Goal: Information Seeking & Learning: Find specific fact

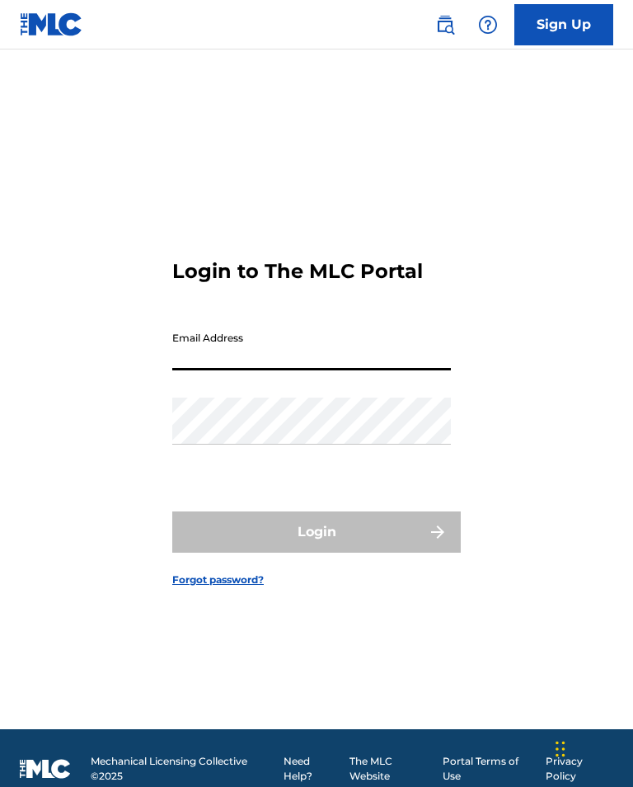
type input "[EMAIL_ADDRESS][DOMAIN_NAME]"
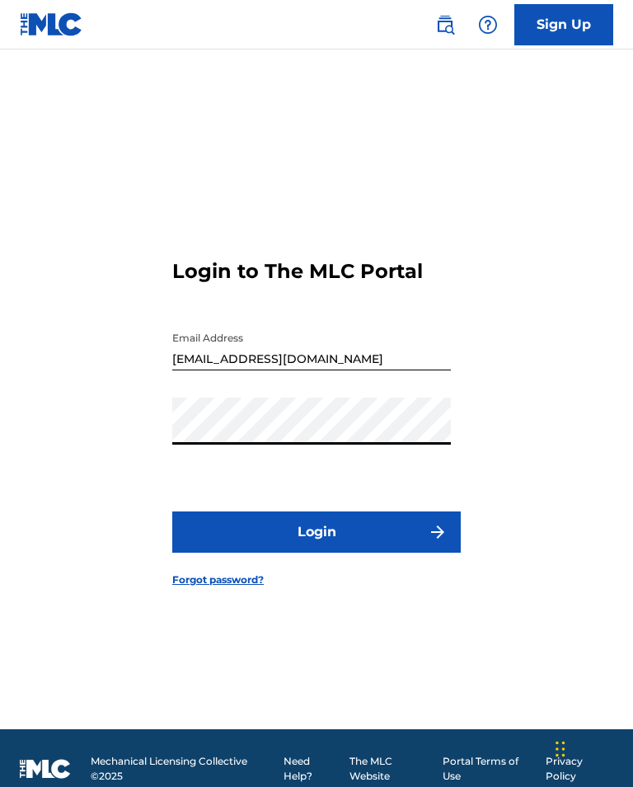
click at [317, 552] on button "Login" at bounding box center [316, 531] width 289 height 41
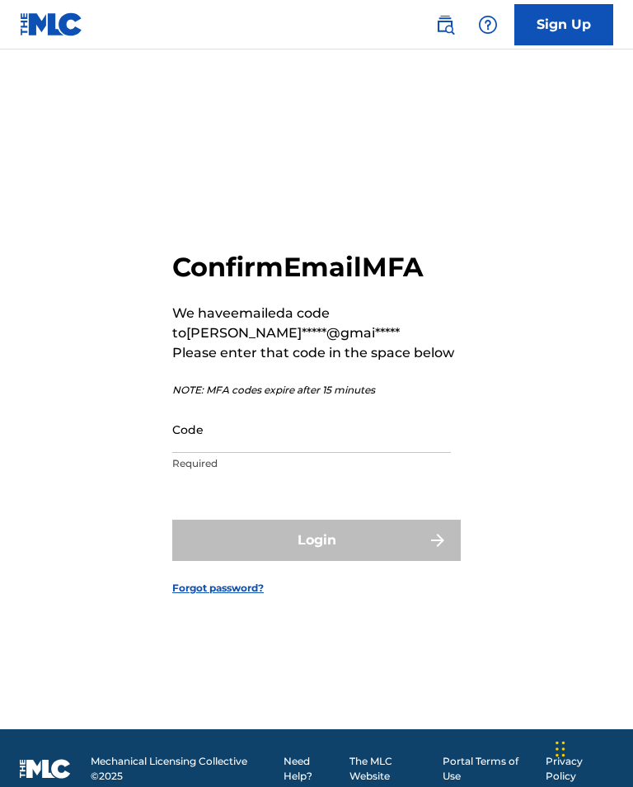
click at [401, 453] on input "Code" at bounding box center [311, 429] width 279 height 47
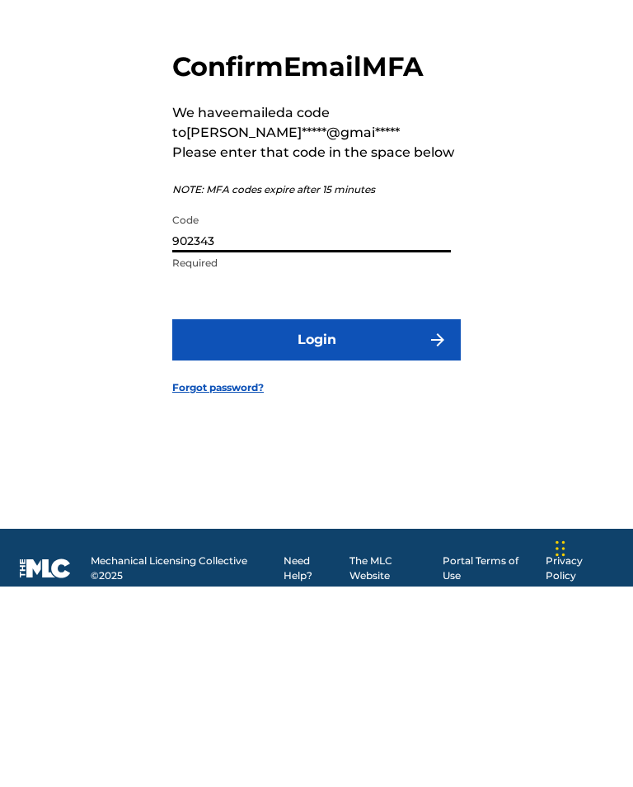
type input "902343"
click at [289, 519] on button "Login" at bounding box center [316, 539] width 289 height 41
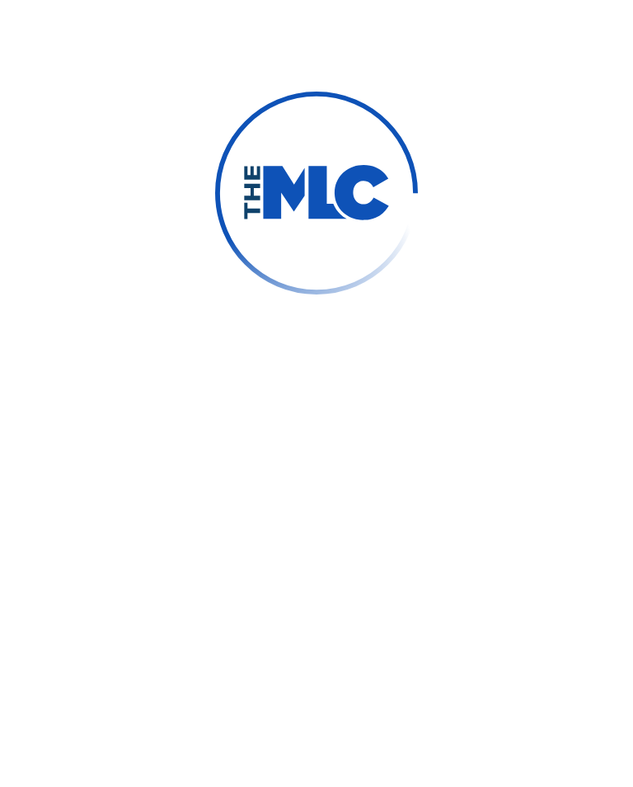
scroll to position [47, 0]
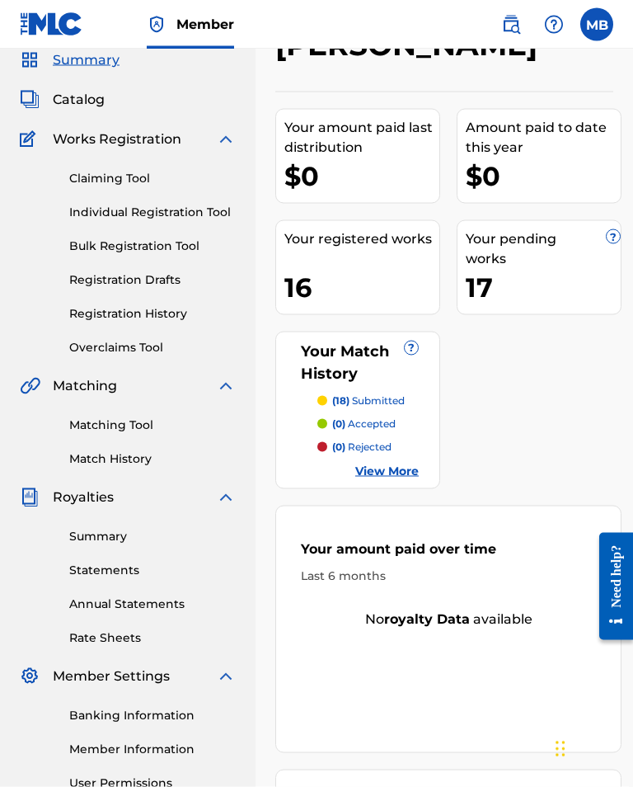
scroll to position [64, 351]
click at [419, 463] on link "View More" at bounding box center [386, 471] width 63 height 17
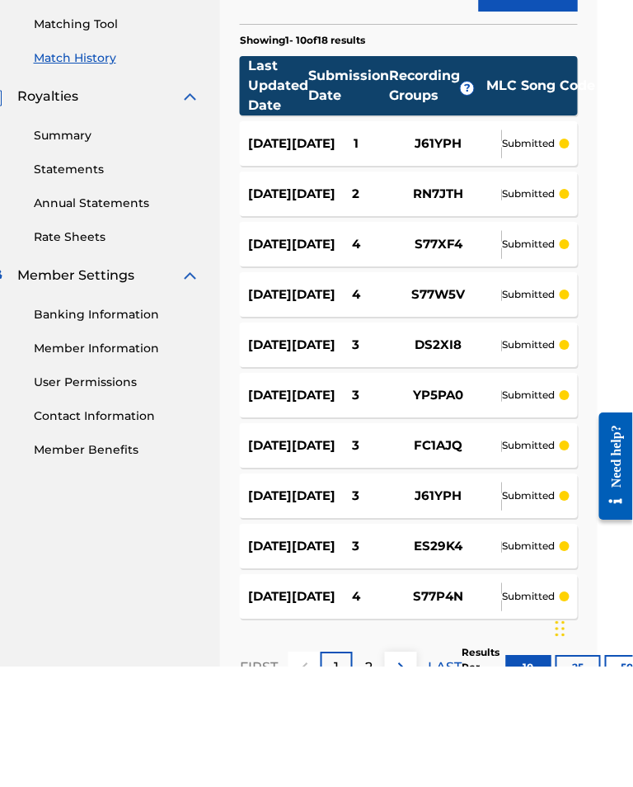
scroll to position [547, 35]
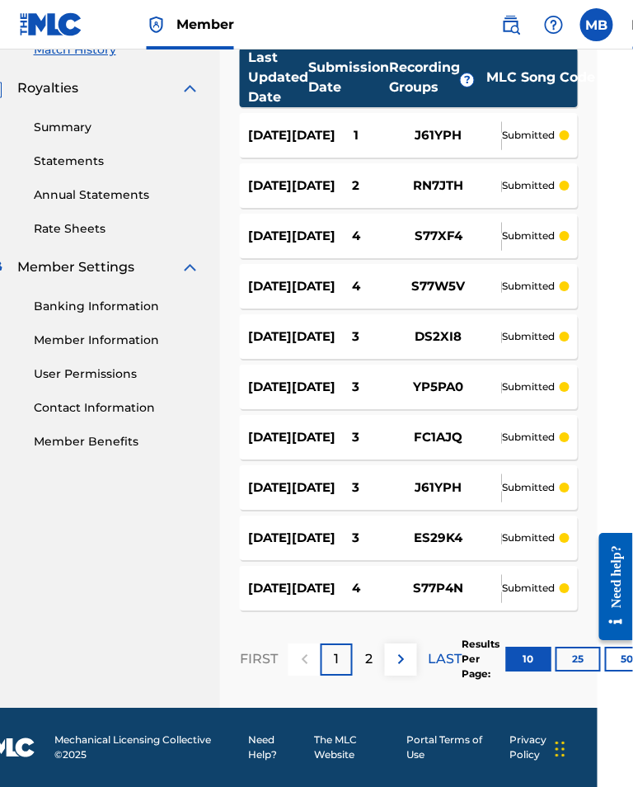
click at [620, 671] on button "50" at bounding box center [627, 658] width 45 height 25
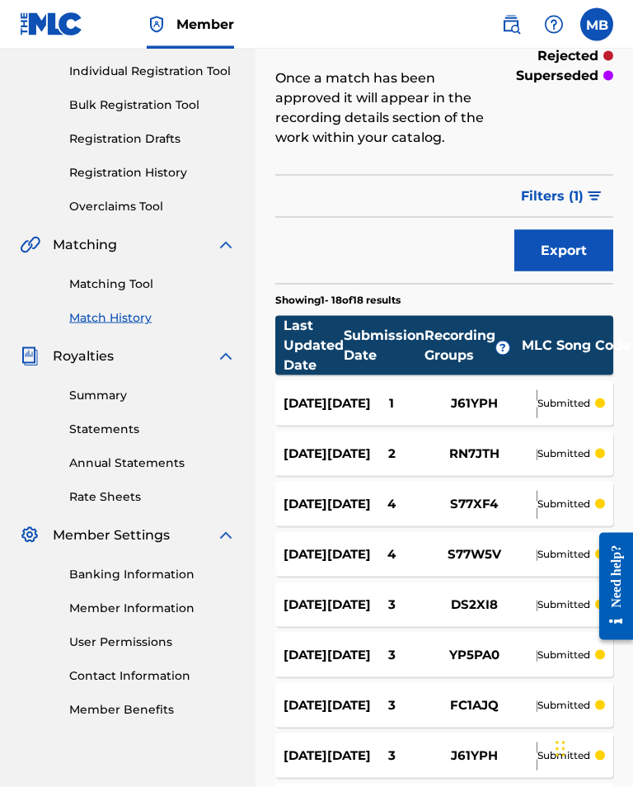
scroll to position [206, 0]
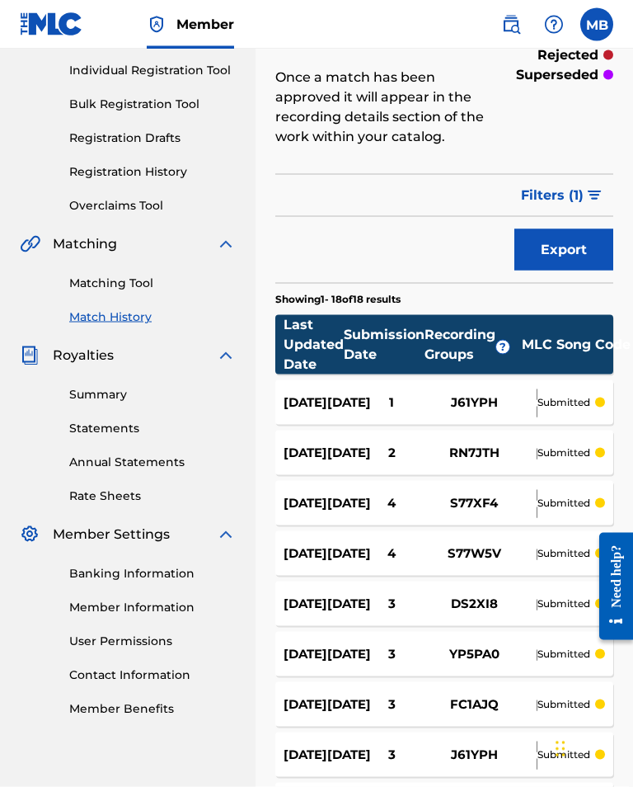
click at [484, 388] on div "[DATE] [DATE] 1 JUST WANNA KNOW J61YPH [PERSON_NAME], [PERSON_NAME] submitted" at bounding box center [444, 402] width 338 height 45
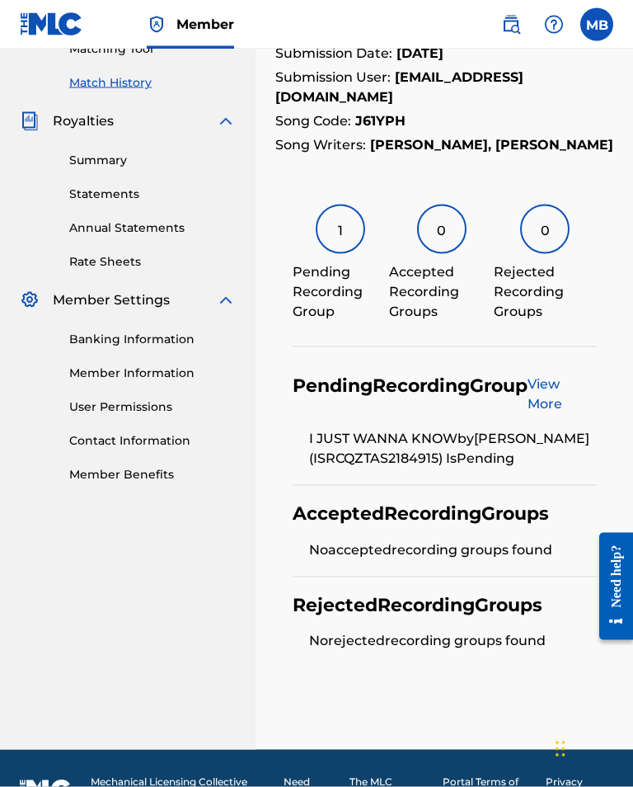
scroll to position [465, 0]
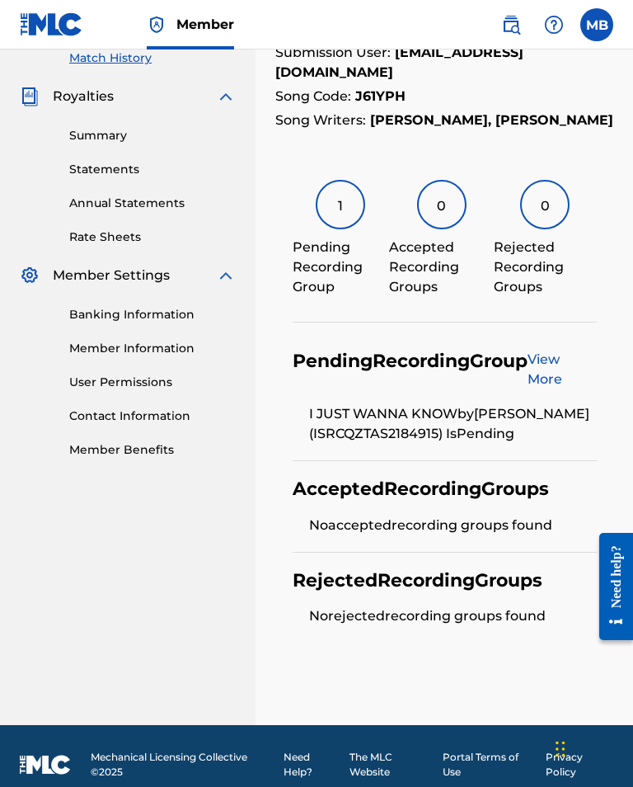
click at [555, 356] on link "View More" at bounding box center [545, 368] width 35 height 35
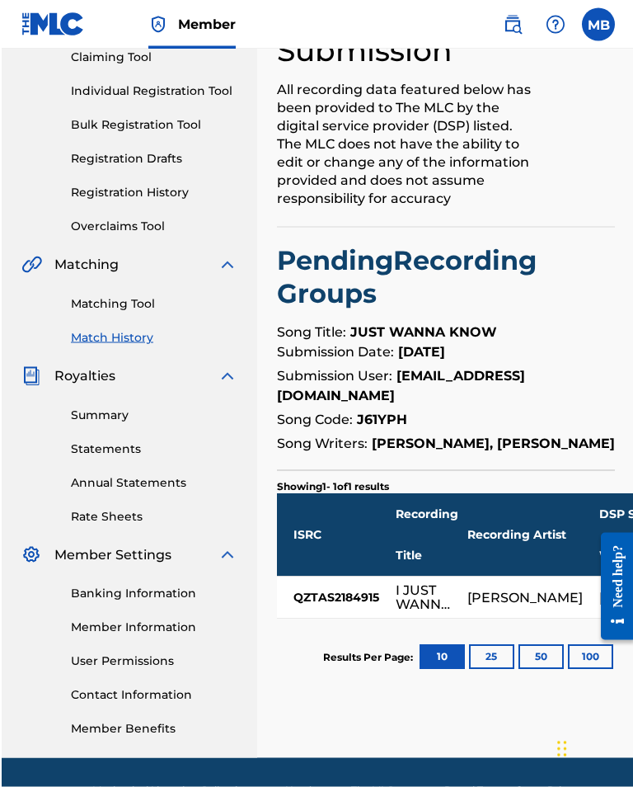
scroll to position [210, 0]
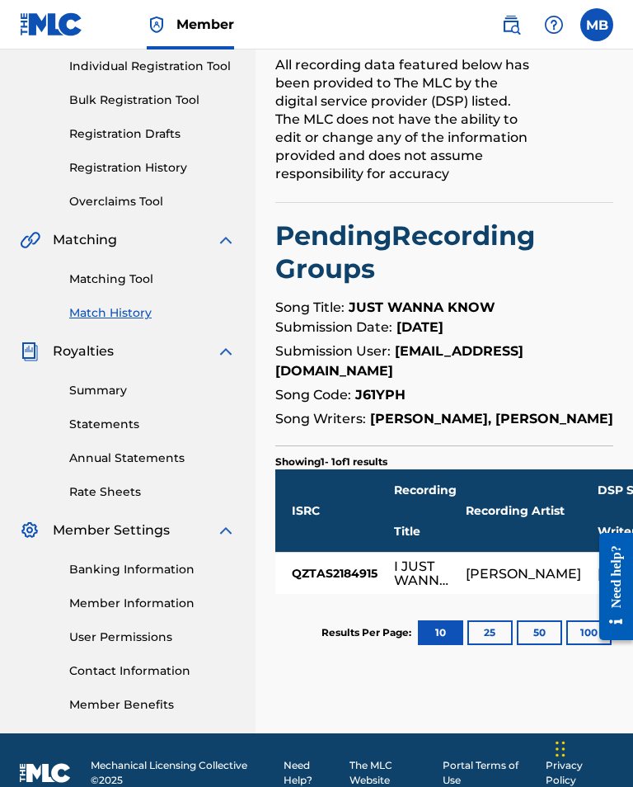
click at [94, 397] on link "Summary" at bounding box center [152, 390] width 167 height 17
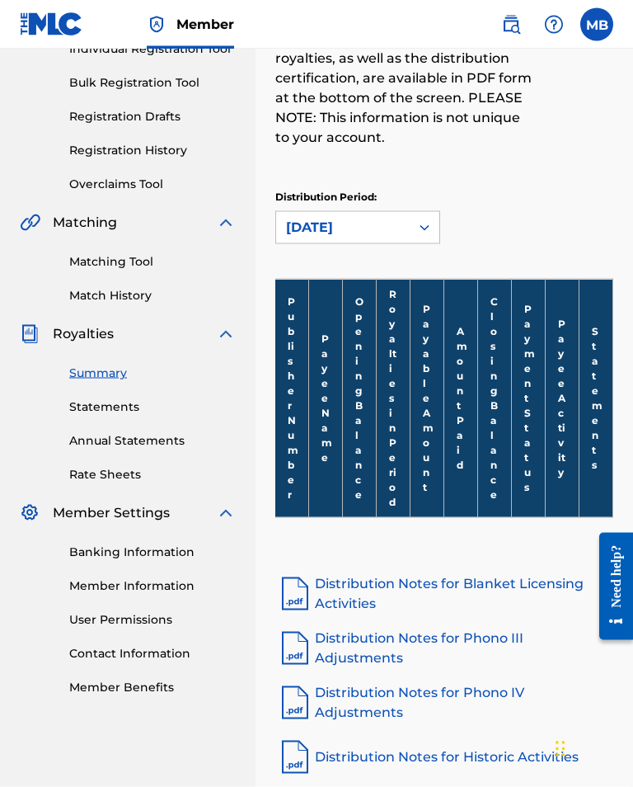
scroll to position [229, 0]
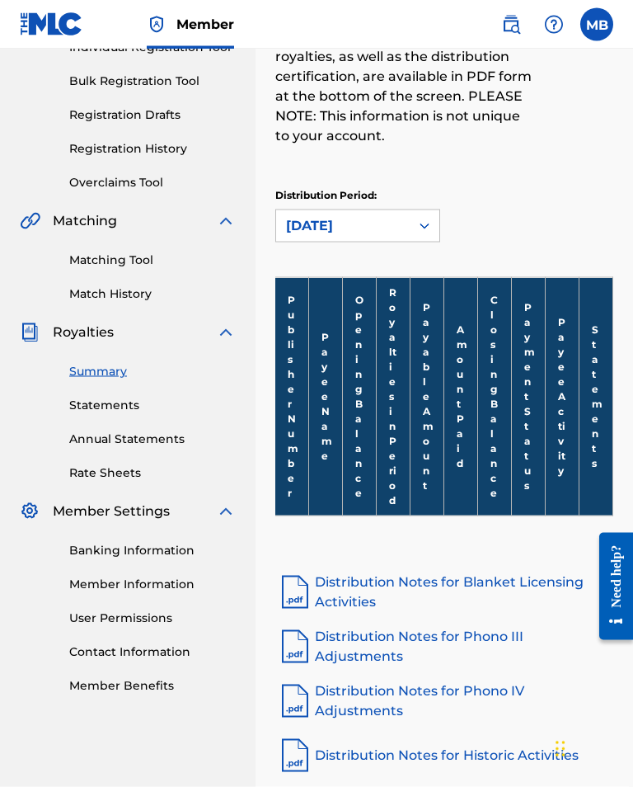
click at [88, 404] on link "Statements" at bounding box center [152, 405] width 167 height 17
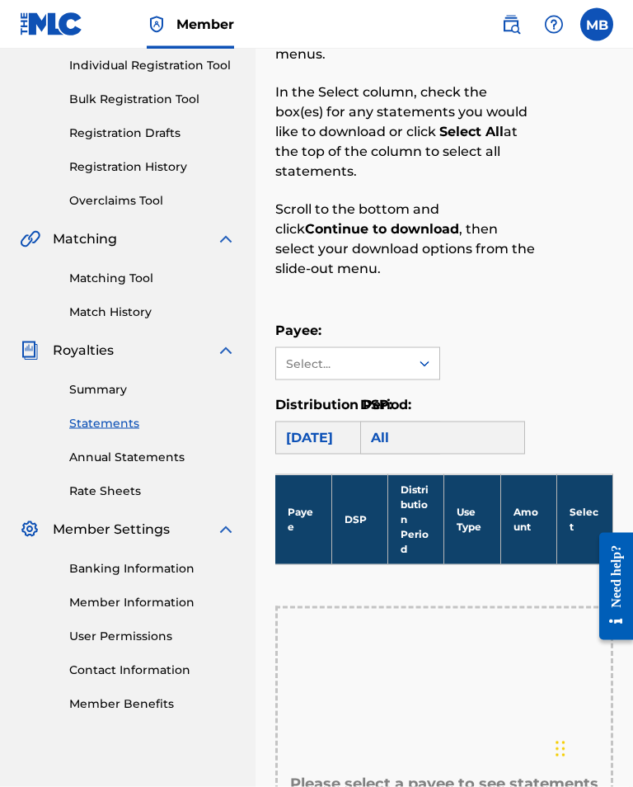
scroll to position [212, 0]
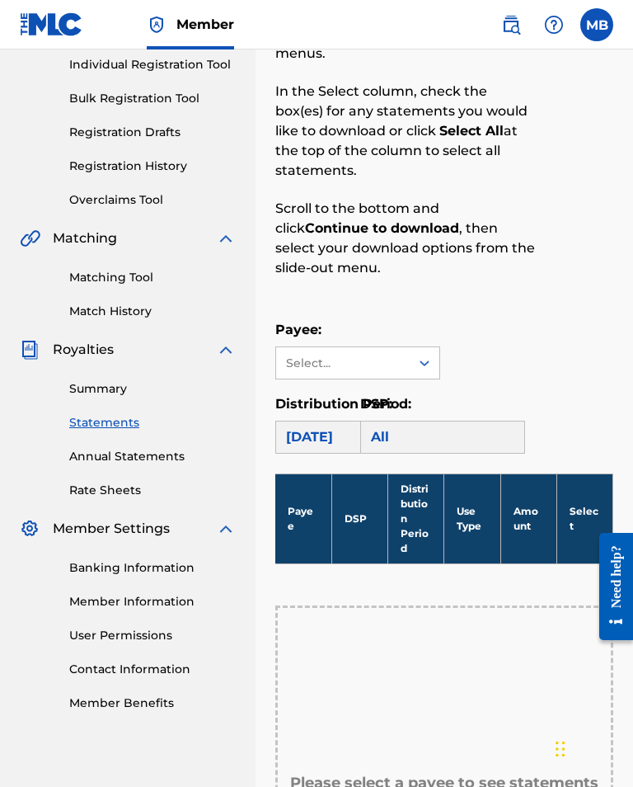
click at [87, 482] on link "Rate Sheets" at bounding box center [152, 489] width 167 height 17
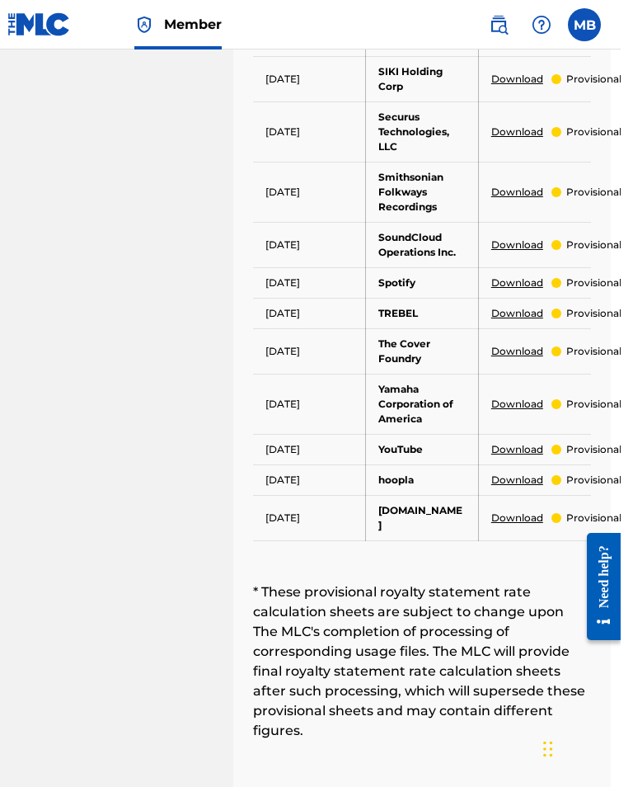
scroll to position [1356, 10]
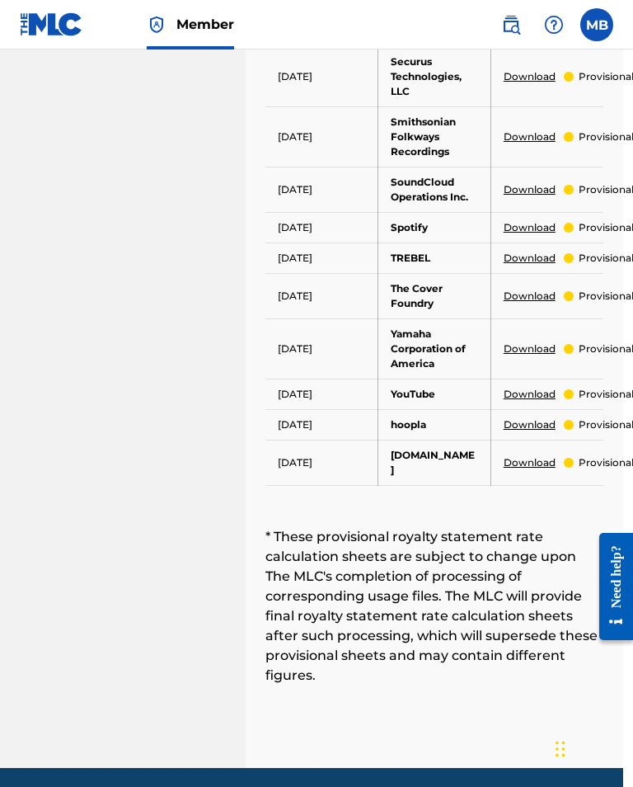
click at [528, 392] on link "Download" at bounding box center [530, 394] width 52 height 15
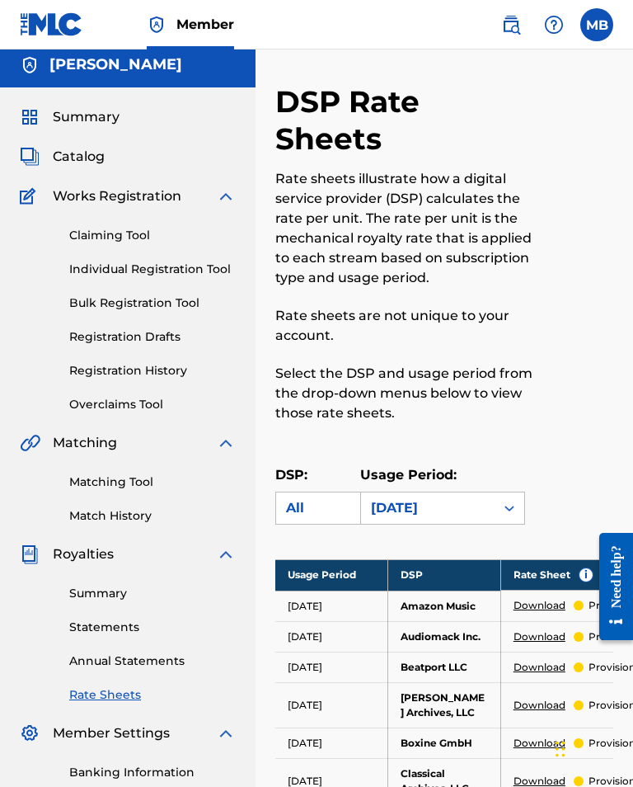
scroll to position [0, 0]
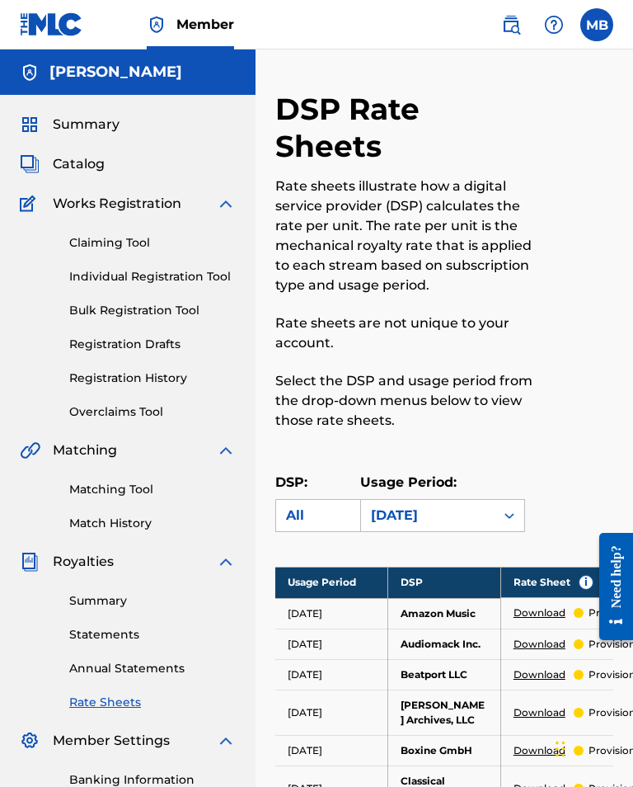
click at [69, 118] on span "Summary" at bounding box center [86, 125] width 67 height 20
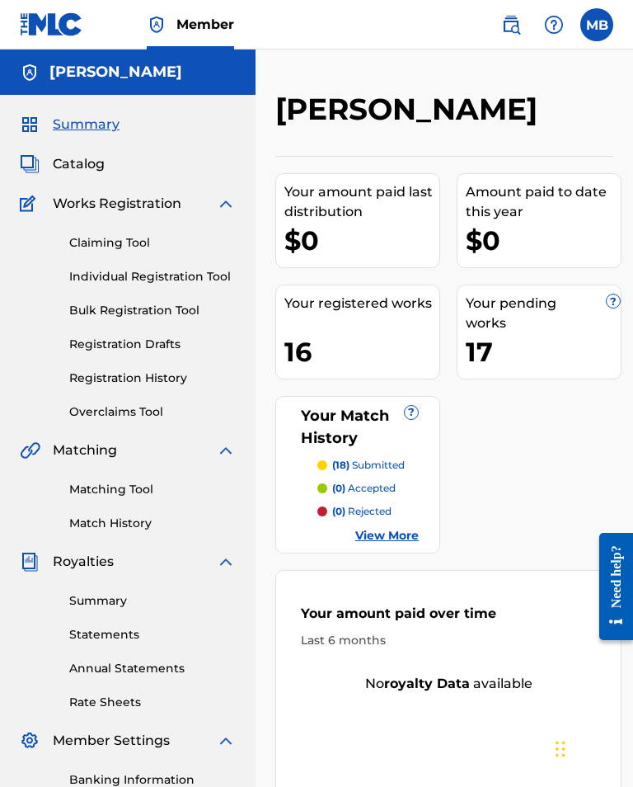
click at [514, 21] on img at bounding box center [511, 25] width 20 height 20
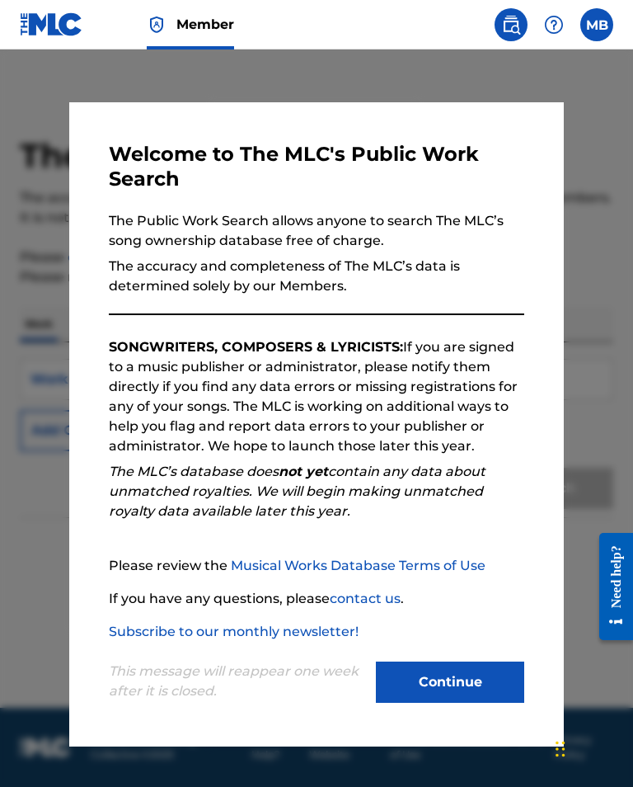
click at [468, 687] on button "Continue" at bounding box center [450, 681] width 148 height 41
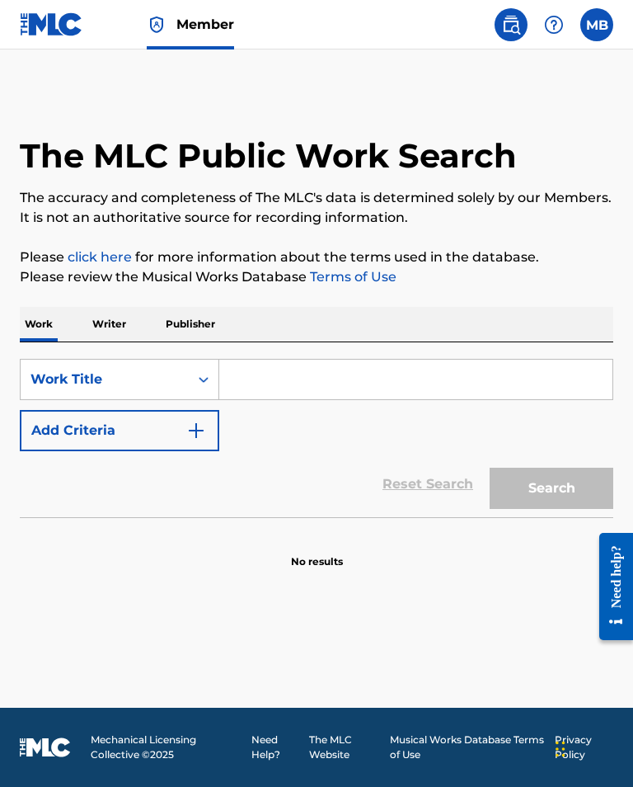
click at [418, 399] on input "Search Form" at bounding box center [415, 379] width 393 height 40
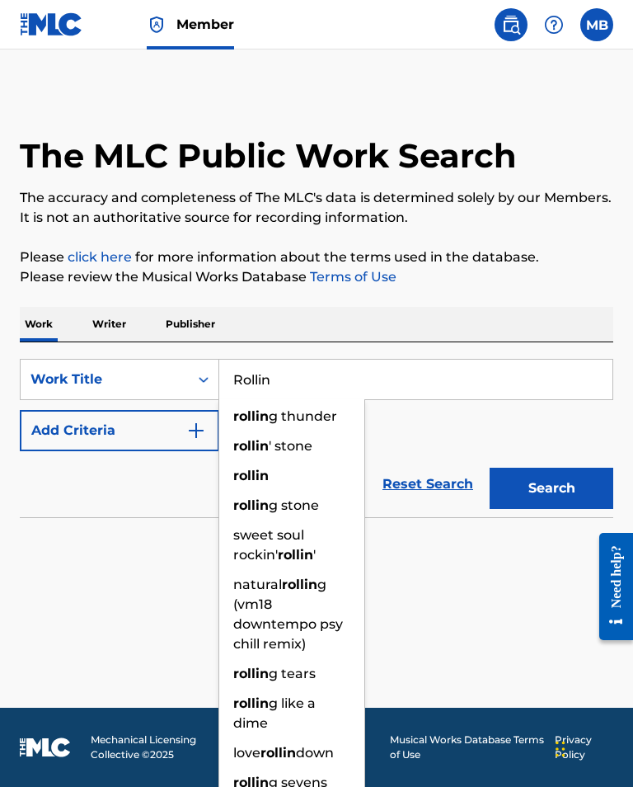
type input "Rollin"
click at [552, 509] on button "Search" at bounding box center [552, 487] width 124 height 41
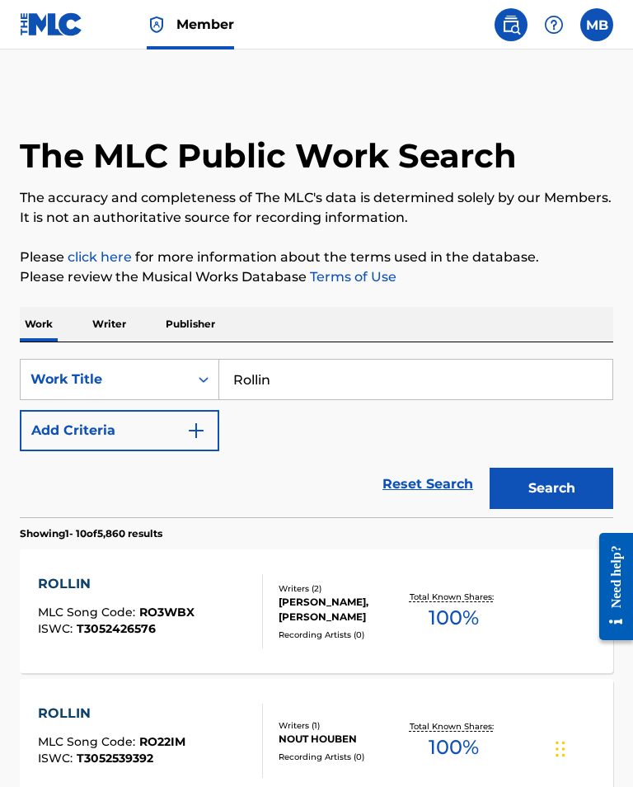
click at [174, 451] on button "Add Criteria" at bounding box center [120, 430] width 200 height 41
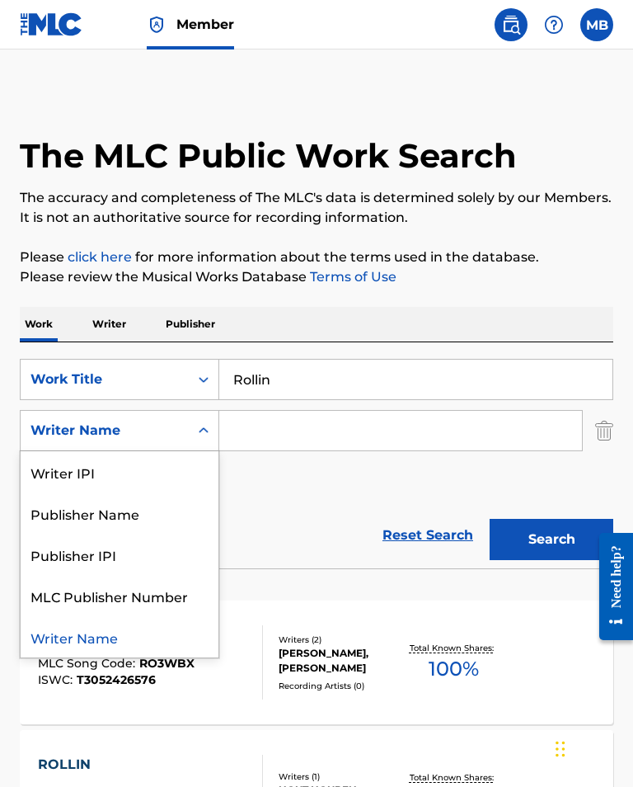
click at [87, 492] on div "Writer IPI" at bounding box center [120, 471] width 198 height 41
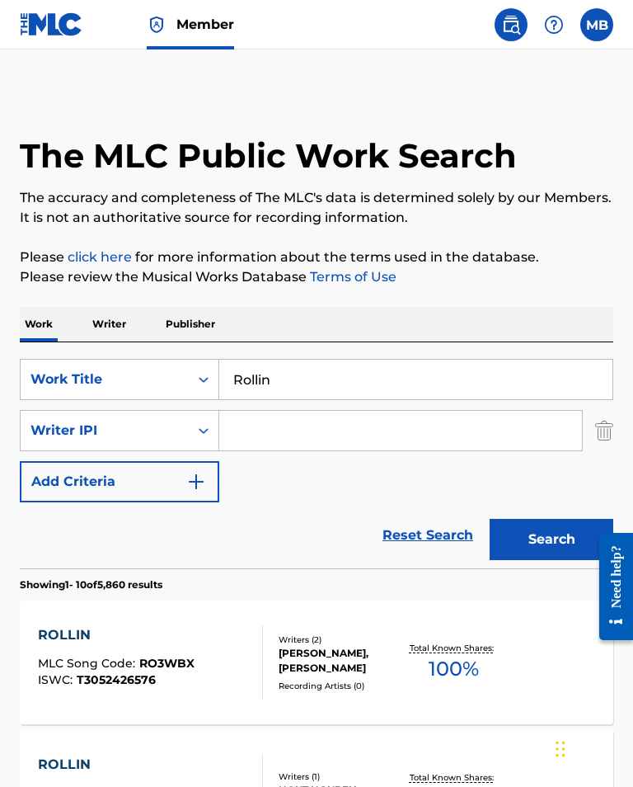
click at [440, 450] on input "Search Form" at bounding box center [400, 431] width 363 height 40
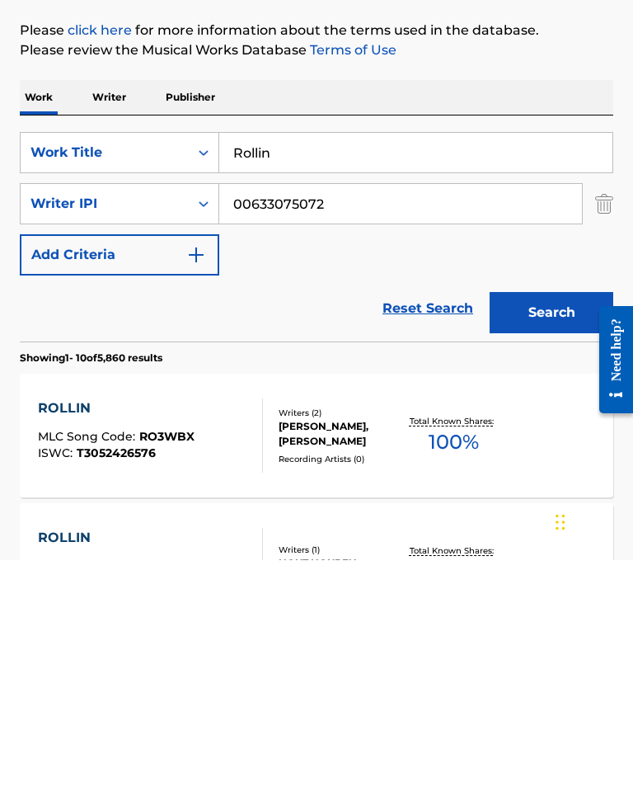
type input "00633075072"
click at [529, 519] on button "Search" at bounding box center [552, 539] width 124 height 41
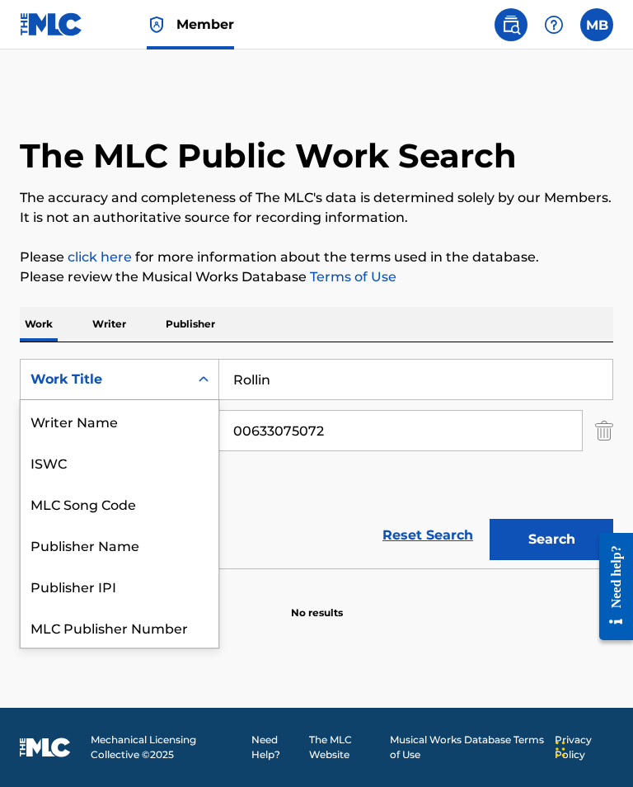
scroll to position [41, 0]
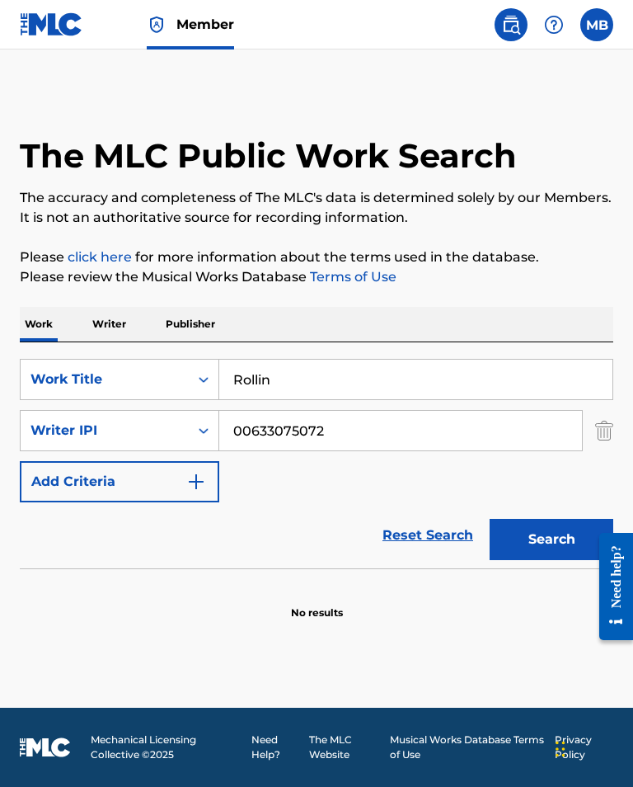
click at [112, 340] on p "Writer" at bounding box center [109, 324] width 44 height 35
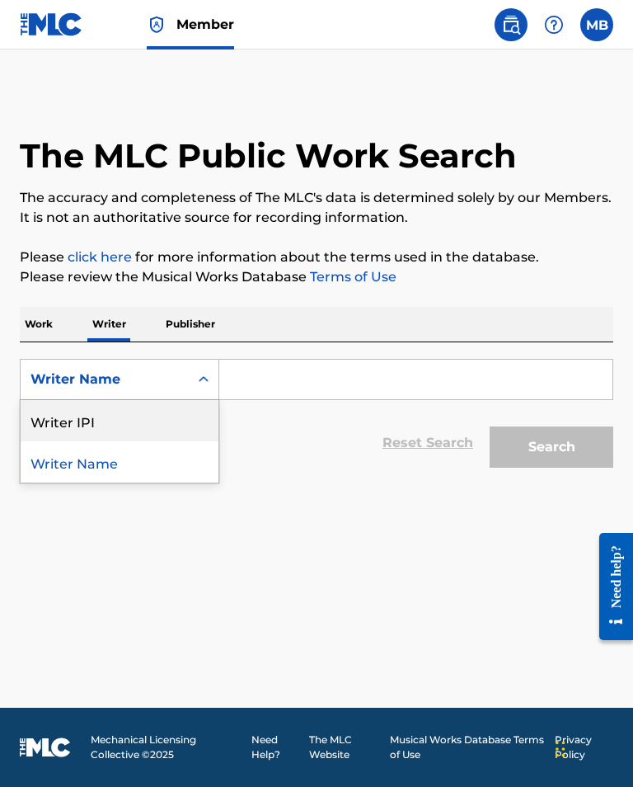
click at [70, 441] on div "Writer IPI" at bounding box center [120, 420] width 198 height 41
click at [451, 399] on input "Search Form" at bounding box center [415, 379] width 393 height 40
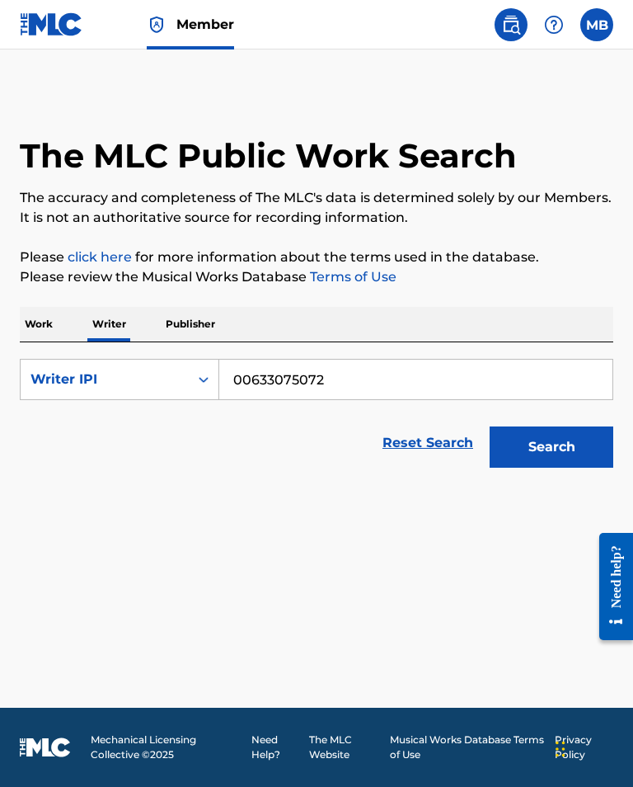
type input "00633075072"
click at [558, 467] on button "Search" at bounding box center [552, 446] width 124 height 41
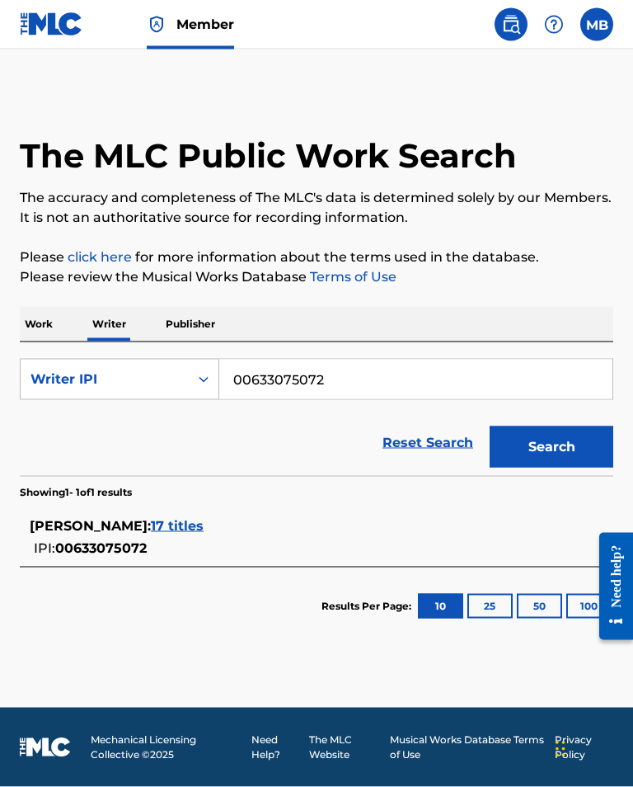
scroll to position [26, 0]
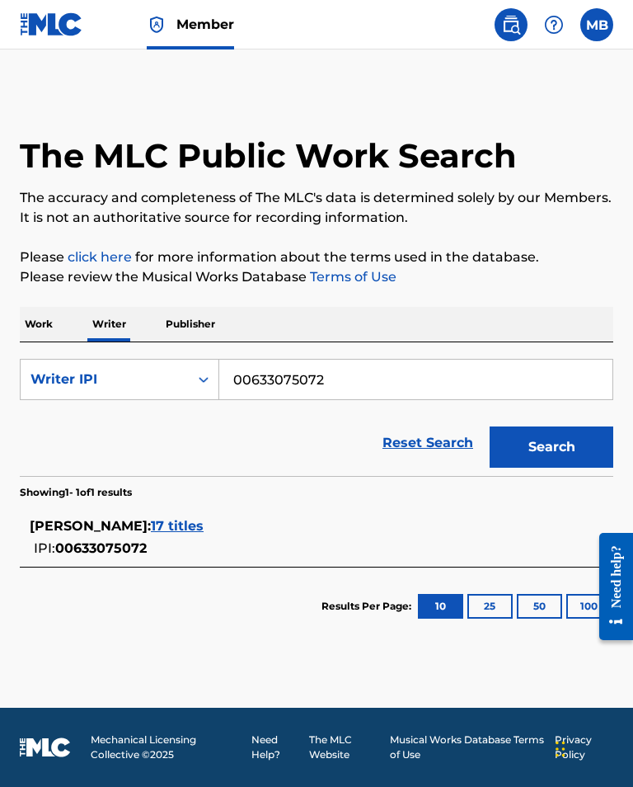
click at [190, 533] on span "17 titles" at bounding box center [177, 526] width 53 height 16
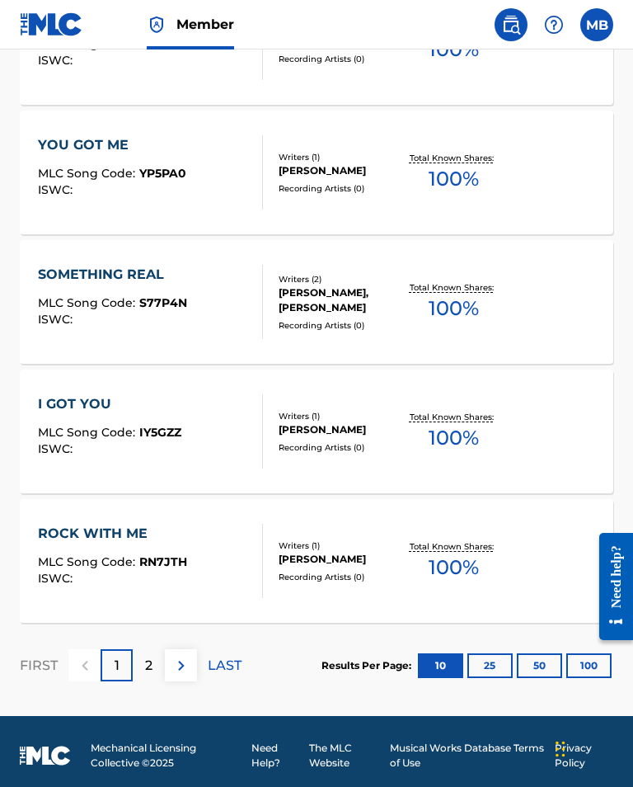
scroll to position [1256, 0]
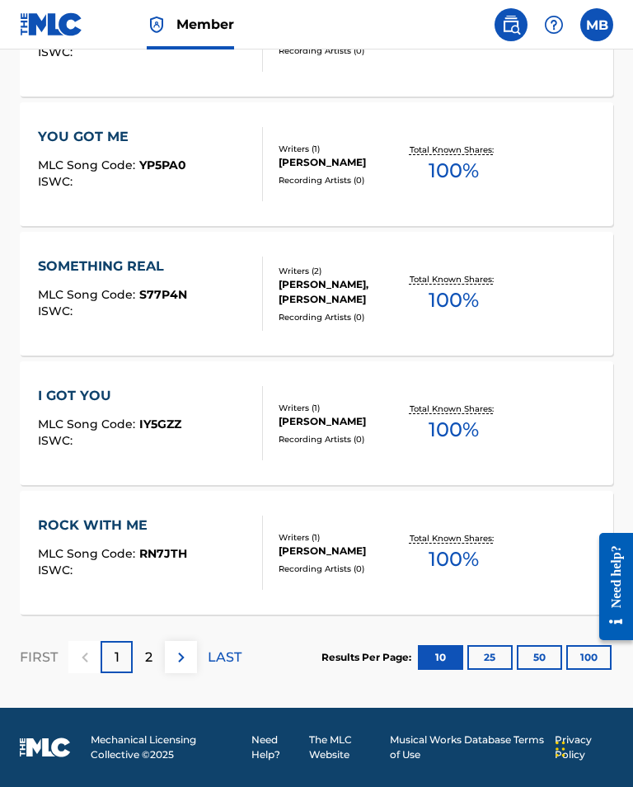
click at [177, 667] on img at bounding box center [181, 657] width 20 height 20
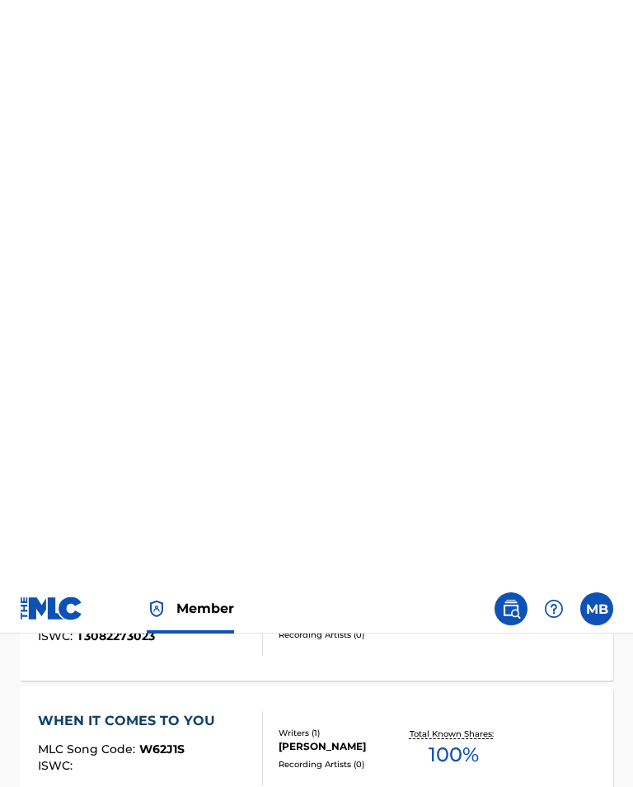
scroll to position [0, 0]
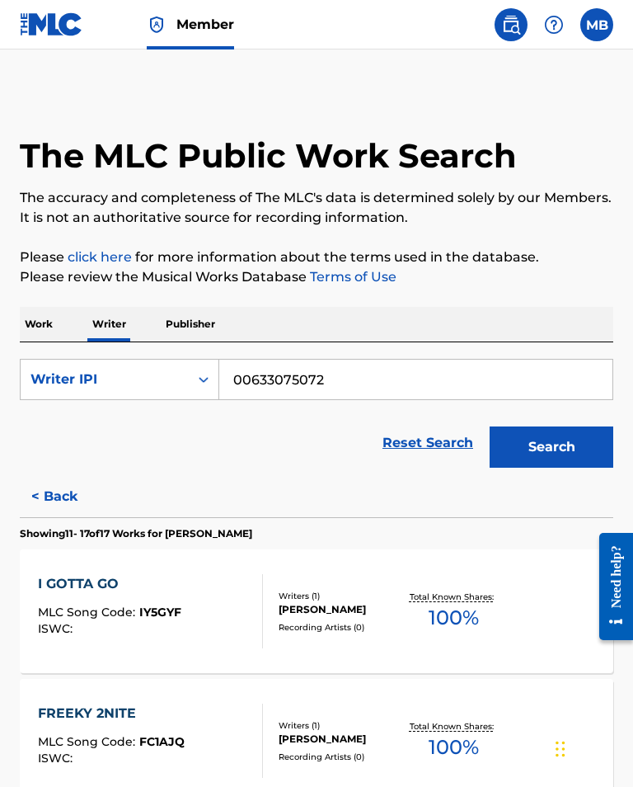
click at [605, 7] on nav "Member MB MB [PERSON_NAME] [EMAIL_ADDRESS][DOMAIN_NAME] Notification Preference…" at bounding box center [316, 24] width 633 height 49
click at [597, 19] on label at bounding box center [596, 24] width 33 height 33
click at [597, 25] on input "MB [PERSON_NAME] [EMAIL_ADDRESS][DOMAIN_NAME] Notification Preferences Profile …" at bounding box center [597, 25] width 0 height 0
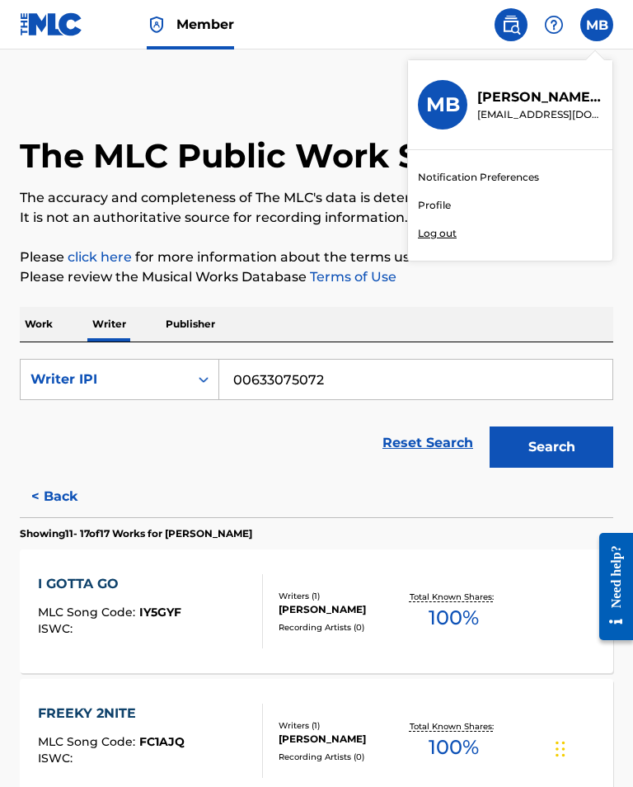
click at [536, 287] on p "Please review the Musical Works Database Terms of Use" at bounding box center [317, 277] width 594 height 20
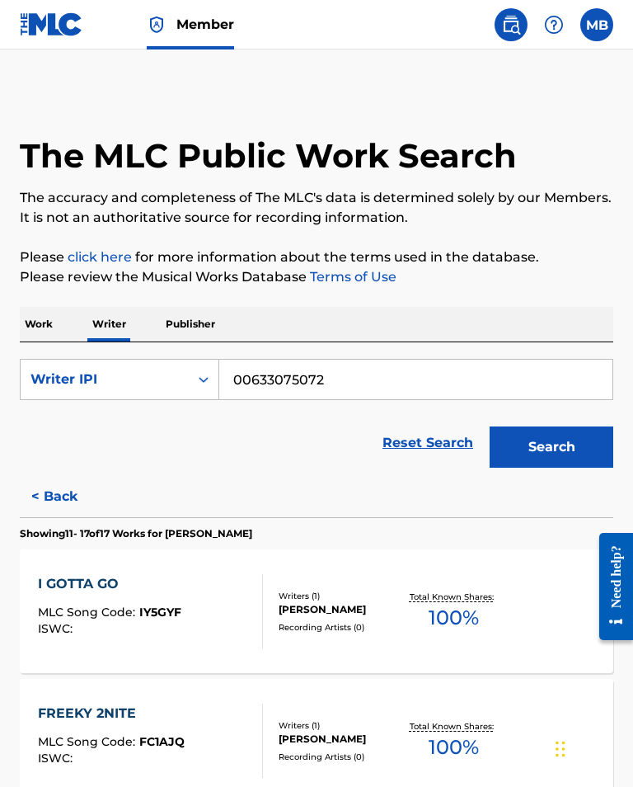
click at [54, 25] on img at bounding box center [51, 24] width 63 height 24
